Goal: Task Accomplishment & Management: Use online tool/utility

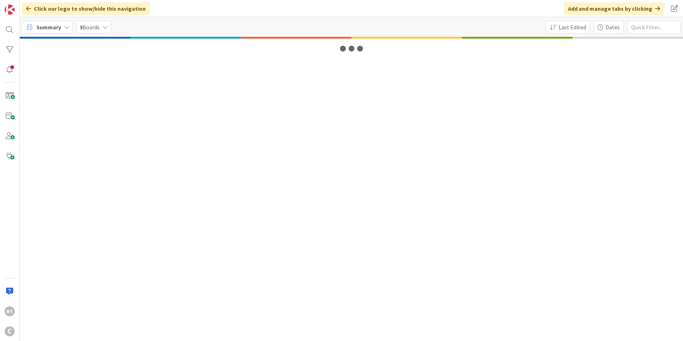
click at [48, 31] on span "Summary" at bounding box center [48, 27] width 25 height 9
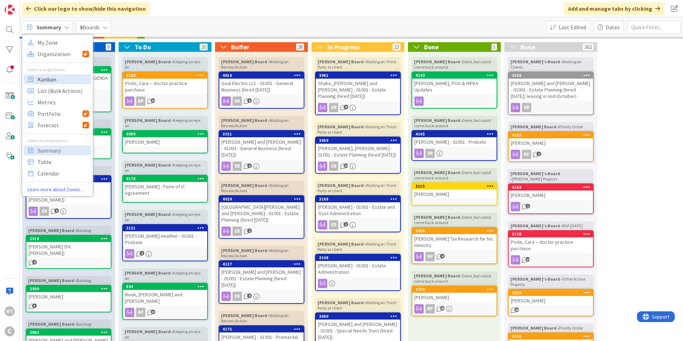
click at [61, 77] on span "Kanban" at bounding box center [63, 79] width 51 height 11
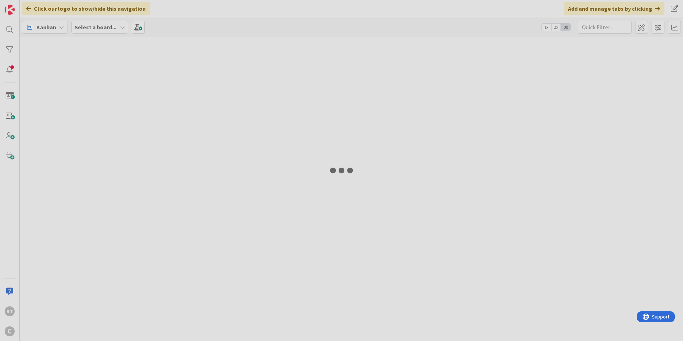
type input "shake"
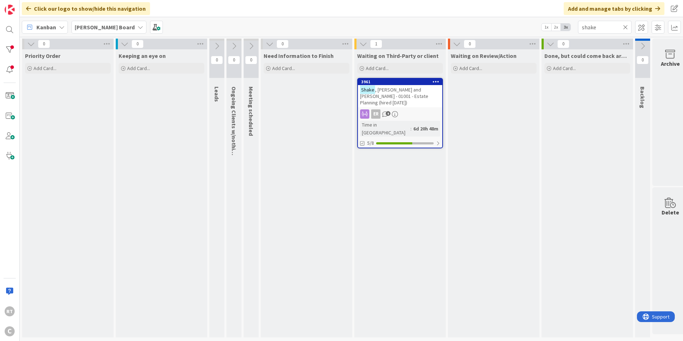
click at [627, 26] on icon at bounding box center [625, 27] width 5 height 6
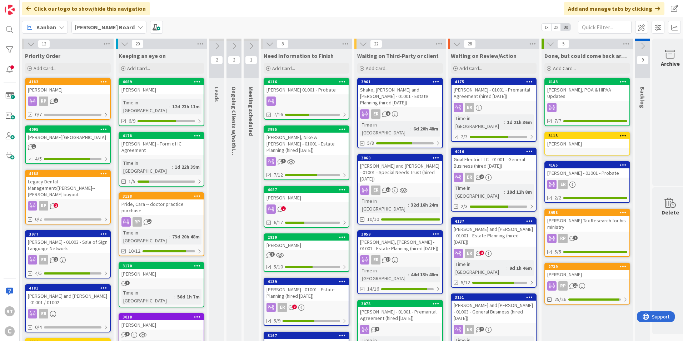
click at [67, 182] on div "Legacy Dental Management/[PERSON_NAME]--[PERSON_NAME] buyout" at bounding box center [68, 188] width 84 height 22
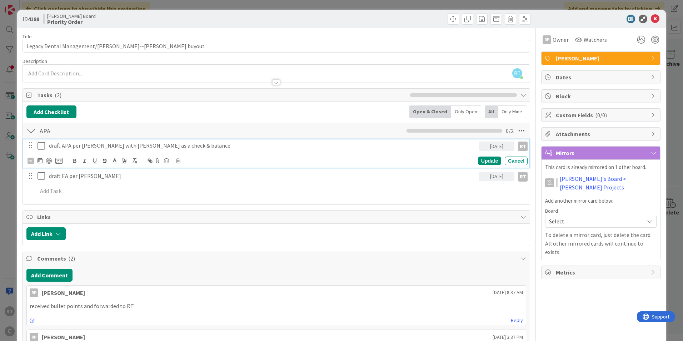
click at [43, 146] on icon at bounding box center [42, 145] width 8 height 9
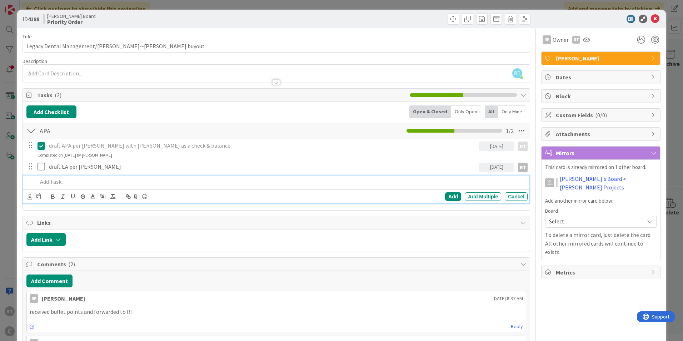
click at [56, 181] on p at bounding box center [281, 182] width 487 height 8
click at [31, 194] on icon at bounding box center [30, 196] width 5 height 5
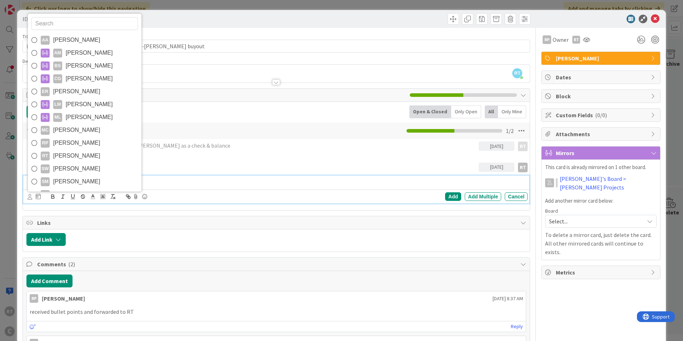
drag, startPoint x: 71, startPoint y: 140, endPoint x: 63, endPoint y: 151, distance: 13.4
click at [71, 140] on span "[PERSON_NAME]" at bounding box center [76, 143] width 47 height 11
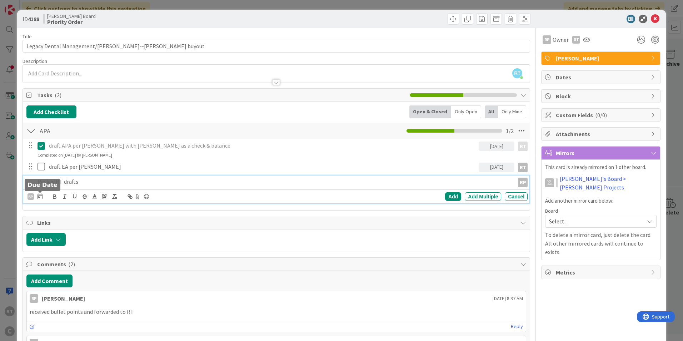
click at [41, 198] on icon at bounding box center [40, 196] width 5 height 6
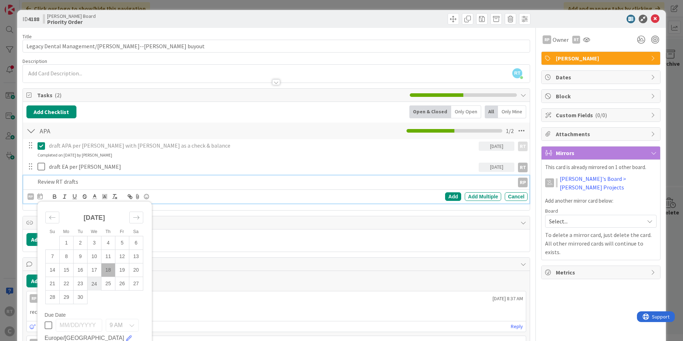
click at [97, 284] on td "24" at bounding box center [94, 284] width 14 height 14
click at [451, 196] on div "Add" at bounding box center [453, 196] width 16 height 9
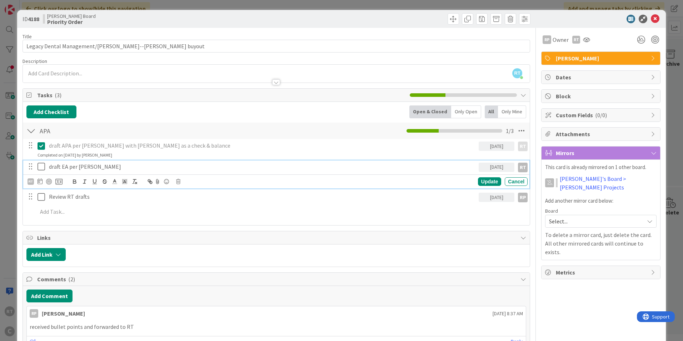
click at [38, 166] on icon at bounding box center [42, 166] width 8 height 9
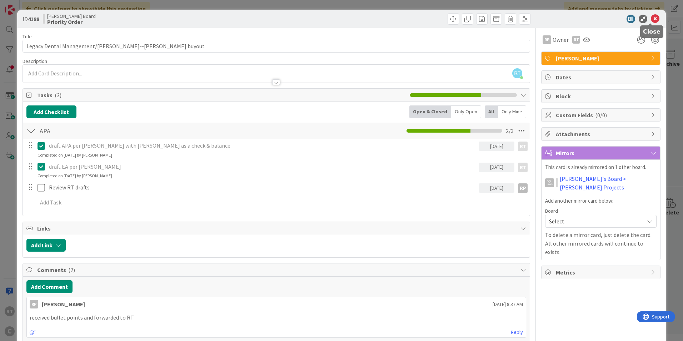
click at [651, 19] on icon at bounding box center [655, 19] width 9 height 9
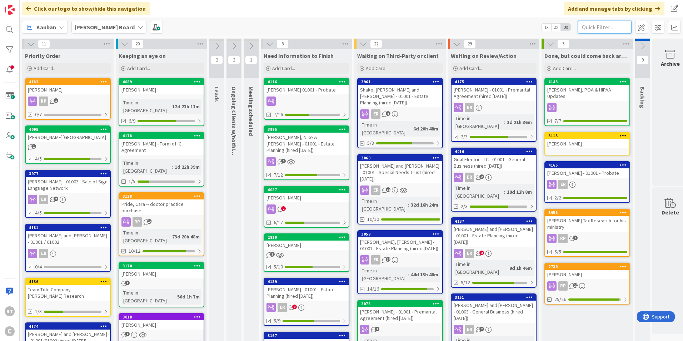
click at [600, 27] on input "text" at bounding box center [605, 27] width 54 height 13
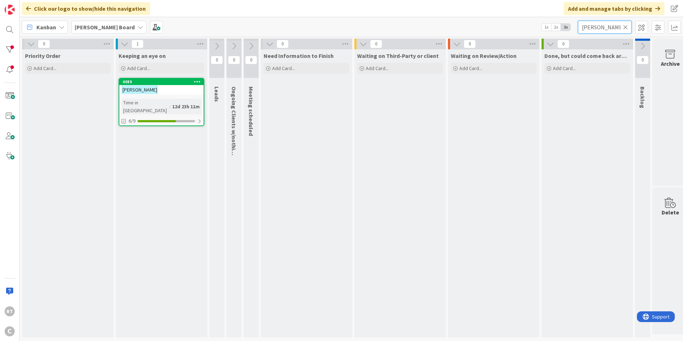
type input "[PERSON_NAME]"
click at [165, 88] on div "[PERSON_NAME]" at bounding box center [161, 89] width 84 height 9
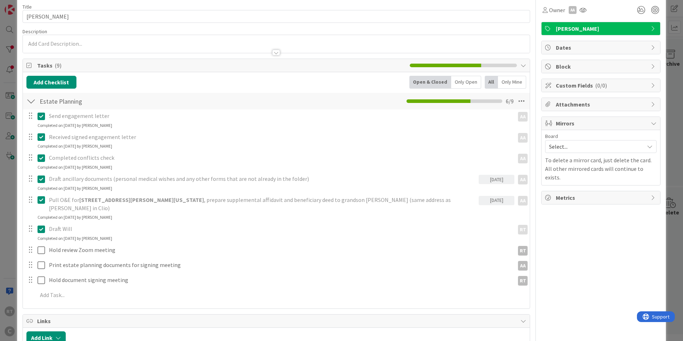
scroll to position [71, 0]
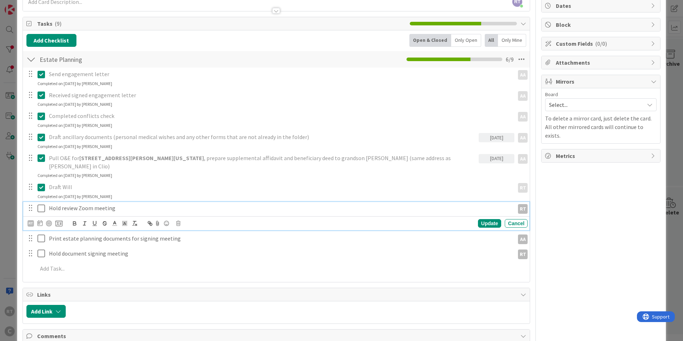
click at [45, 204] on icon at bounding box center [42, 208] width 8 height 9
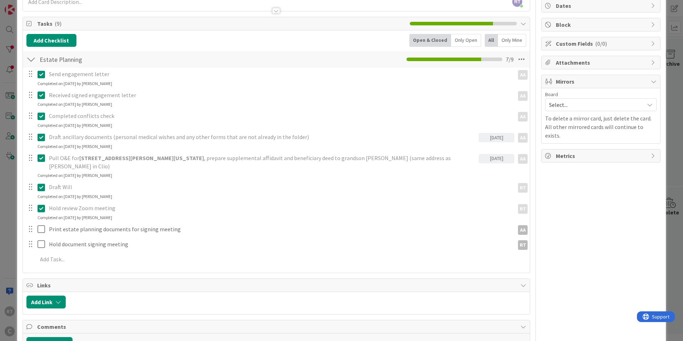
click at [66, 214] on div "Send engagement letter AA AA Update Cancel Completed on [DATE] by [PERSON_NAME]…" at bounding box center [276, 168] width 500 height 201
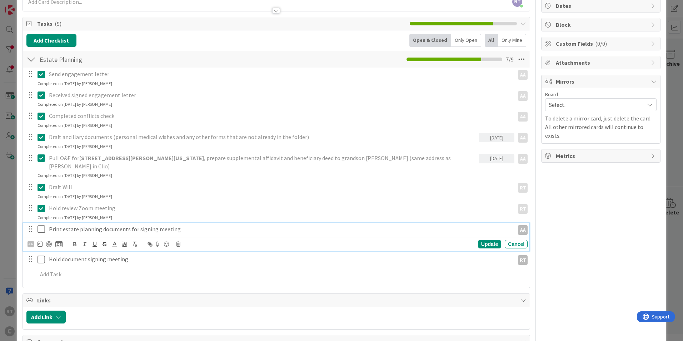
click at [65, 225] on p "Print estate planning documents for signing meeting" at bounding box center [280, 229] width 463 height 8
click at [41, 241] on icon at bounding box center [40, 244] width 5 height 6
click at [108, 311] on td "18" at bounding box center [108, 318] width 14 height 14
type input "[DATE]"
click at [480, 239] on div "AA Su Mo Tu We Th Fr Sa [DATE] 1 2 3 4 5 6 7 8 9 10 11 12 13 14 15 16 17 18 19 …" at bounding box center [278, 244] width 500 height 10
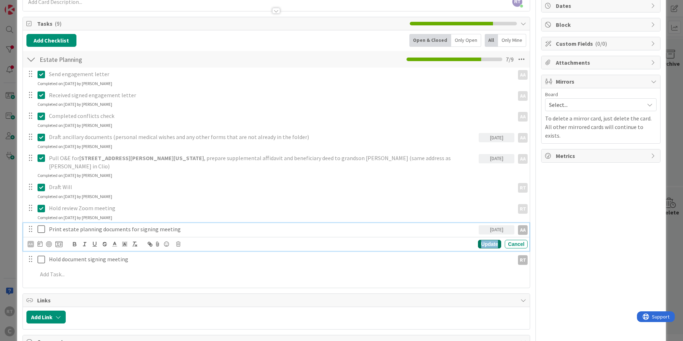
click at [479, 240] on div "Update" at bounding box center [489, 244] width 23 height 9
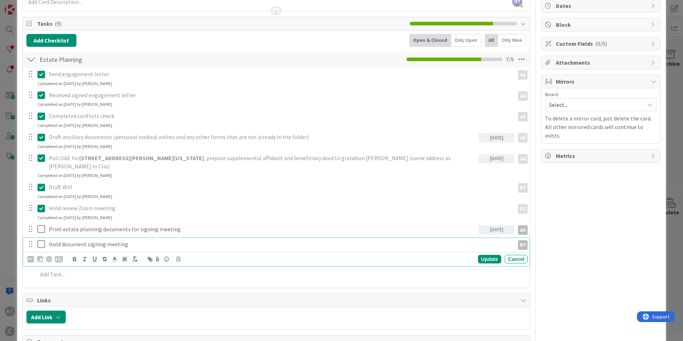
click at [105, 240] on p "Hold document signing meeting" at bounding box center [280, 244] width 463 height 8
click at [41, 256] on icon at bounding box center [40, 259] width 5 height 6
click at [123, 326] on td "19" at bounding box center [122, 333] width 14 height 14
type input "[DATE]"
click at [488, 255] on div "Update" at bounding box center [489, 259] width 23 height 9
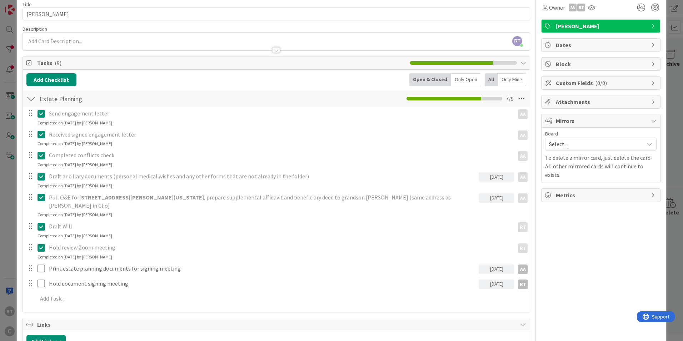
scroll to position [0, 0]
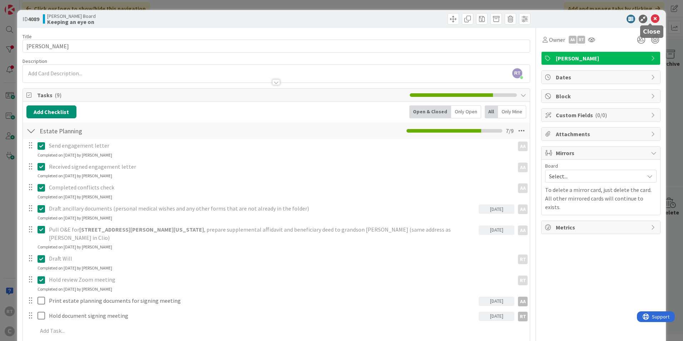
click at [654, 17] on icon at bounding box center [655, 19] width 9 height 9
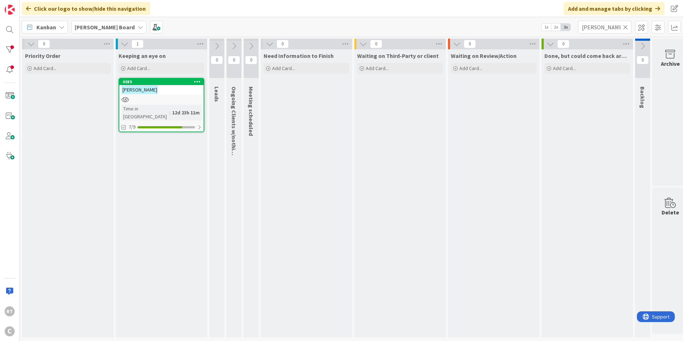
click at [626, 27] on icon at bounding box center [625, 27] width 5 height 6
